Goal: Transaction & Acquisition: Book appointment/travel/reservation

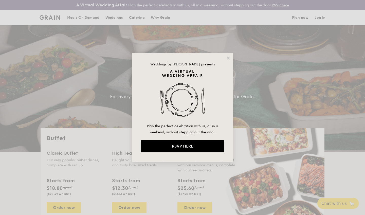
select select
click at [228, 55] on div "Weddings by [PERSON_NAME] presents Plan the perfect celebration with us, all in…" at bounding box center [183, 107] width 102 height 109
click at [229, 60] on icon at bounding box center [228, 58] width 5 height 5
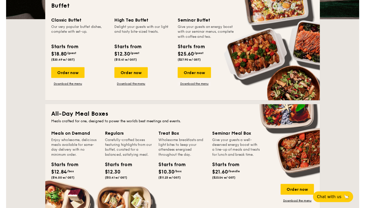
scroll to position [142, 0]
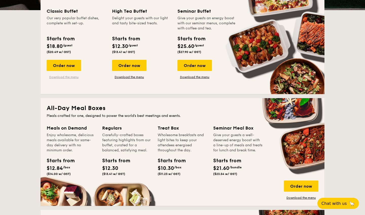
click at [66, 76] on link "Download the menu" at bounding box center [64, 77] width 35 height 4
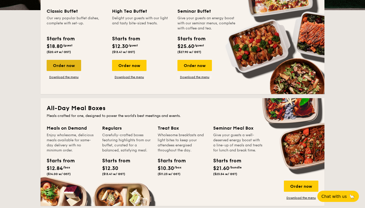
click at [72, 62] on div "Order now" at bounding box center [64, 65] width 35 height 11
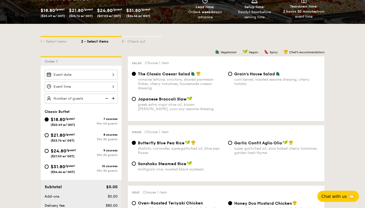
scroll to position [104, 0]
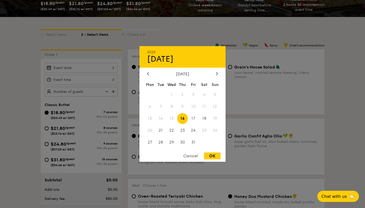
click at [112, 68] on div "2025 Oct [DATE] Tue Wed Thu Fri Sat Sun 1 2 3 4 5 6 7 8 9 10 11 12 13 14 15 16 …" at bounding box center [81, 68] width 73 height 10
click at [152, 127] on span "20" at bounding box center [150, 130] width 11 height 11
click at [153, 131] on span "20" at bounding box center [150, 130] width 11 height 11
click at [150, 132] on span "20" at bounding box center [150, 130] width 11 height 11
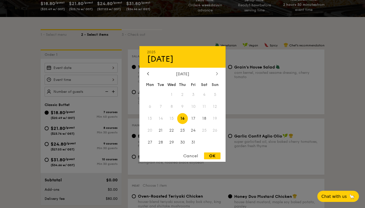
click at [217, 75] on icon at bounding box center [217, 73] width 2 height 3
click at [149, 76] on div at bounding box center [148, 74] width 5 height 5
click at [186, 154] on div "Cancel" at bounding box center [190, 156] width 25 height 7
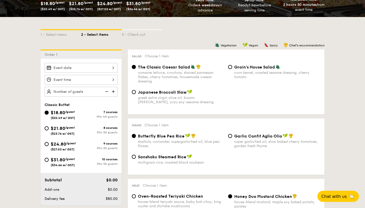
click at [49, 128] on div "$21.80 /guest ($23.76 w/ GST)" at bounding box center [63, 130] width 37 height 11
click at [49, 128] on input "$21.80 /guest ($23.76 w/ GST) 8 courses Min 30 guests" at bounding box center [47, 128] width 4 height 4
radio input "true"
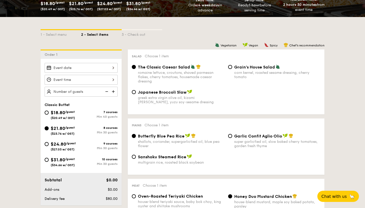
radio input "true"
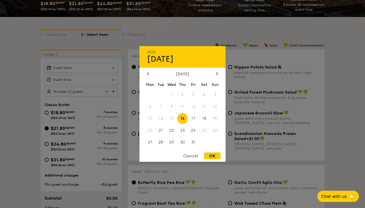
click at [101, 72] on div "2025 Oct [DATE] Tue Wed Thu Fri Sat Sun 1 2 3 4 5 6 7 8 9 10 11 12 13 14 15 16 …" at bounding box center [81, 68] width 73 height 10
click at [193, 158] on div "Cancel" at bounding box center [190, 156] width 25 height 7
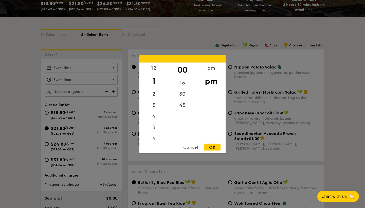
click at [80, 82] on div "12 1 2 3 4 5 6 7 8 9 10 11 00 15 30 45 am pm Cancel OK" at bounding box center [81, 80] width 73 height 10
click at [157, 120] on div "4" at bounding box center [154, 118] width 29 height 15
click at [155, 101] on div "3" at bounding box center [154, 103] width 29 height 15
click at [192, 93] on div "30" at bounding box center [182, 96] width 29 height 15
click at [214, 144] on div "OK" at bounding box center [212, 147] width 16 height 7
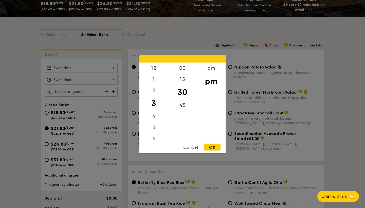
type input "3:30PM"
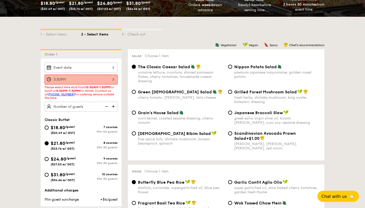
select select
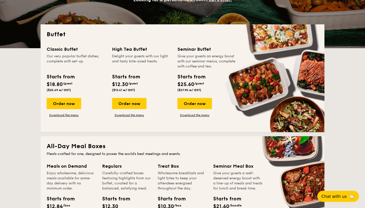
scroll to position [142, 0]
